Goal: Task Accomplishment & Management: Complete application form

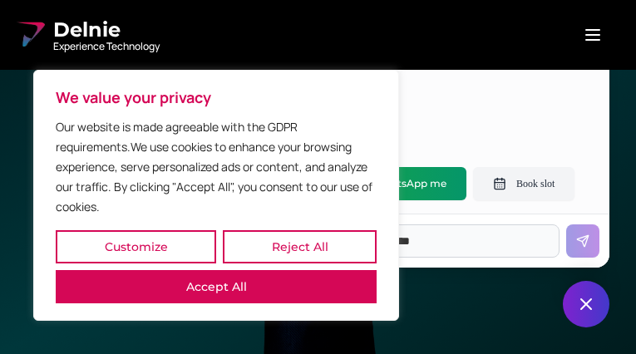
type input "**********"
type input "********"
type input "**********"
